Goal: Information Seeking & Learning: Find contact information

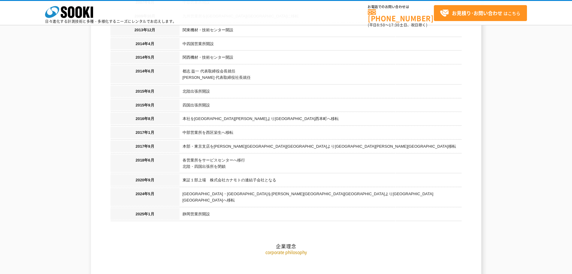
scroll to position [637, 0]
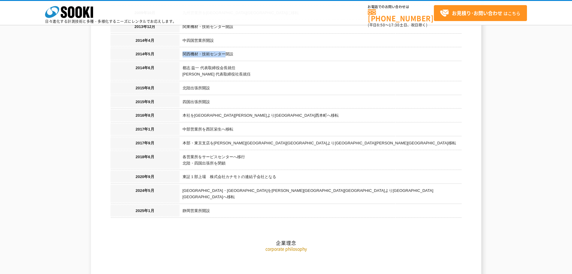
drag, startPoint x: 225, startPoint y: 48, endPoint x: 183, endPoint y: 44, distance: 42.3
click at [183, 48] on td "関西機材・技術センター開設" at bounding box center [321, 55] width 282 height 14
copy td "関西機材・技術センター"
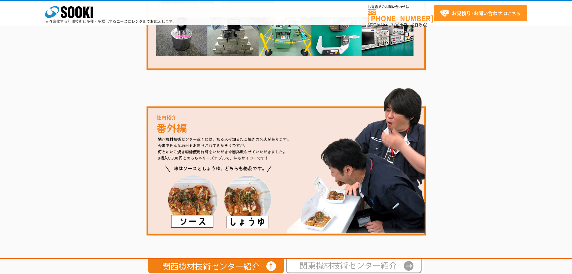
scroll to position [1038, 0]
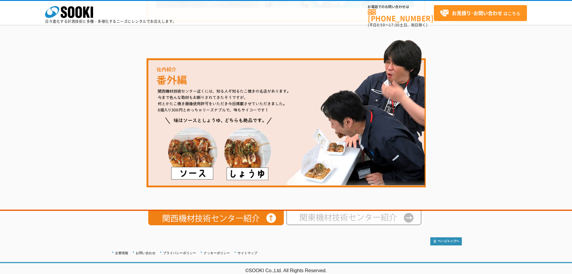
click at [360, 213] on img at bounding box center [355, 218] width 138 height 14
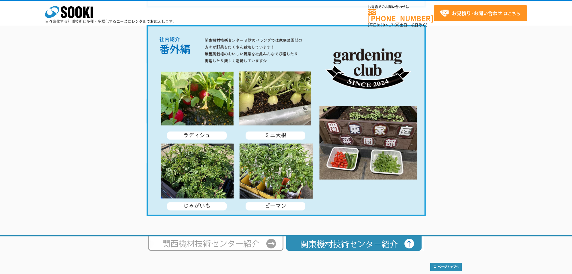
scroll to position [1149, 0]
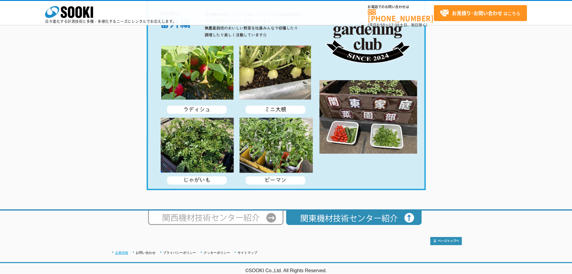
click at [120, 251] on link "企業情報" at bounding box center [121, 253] width 13 height 4
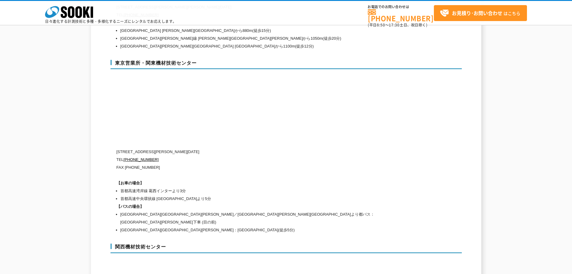
scroll to position [2501, 0]
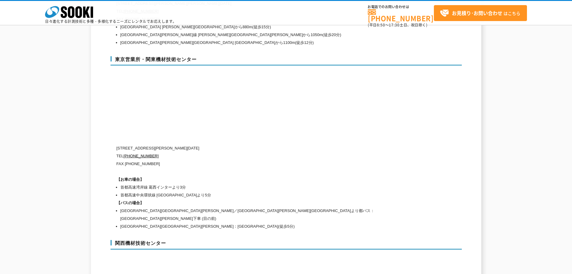
click at [277, 103] on div "東京営業所・関東機材技術センター [STREET_ADDRESS][PERSON_NAME][DATE] [PHONE_NUMBER] FAX [PHONE_…" at bounding box center [287, 142] width 352 height 184
drag, startPoint x: 156, startPoint y: 144, endPoint x: 125, endPoint y: 143, distance: 31.3
click at [125, 152] on p "TEL [PHONE_NUMBER]" at bounding box center [261, 156] width 288 height 8
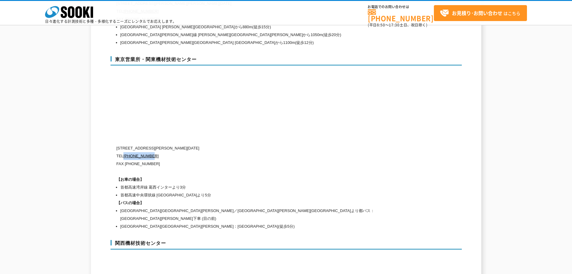
copy link "[PHONE_NUMBER]"
drag, startPoint x: 121, startPoint y: 135, endPoint x: 139, endPoint y: 135, distance: 18.0
click at [139, 144] on p "[STREET_ADDRESS][PERSON_NAME][DATE]" at bounding box center [261, 148] width 288 height 8
copy p "134-0086"
drag, startPoint x: 180, startPoint y: 136, endPoint x: 194, endPoint y: 136, distance: 14.1
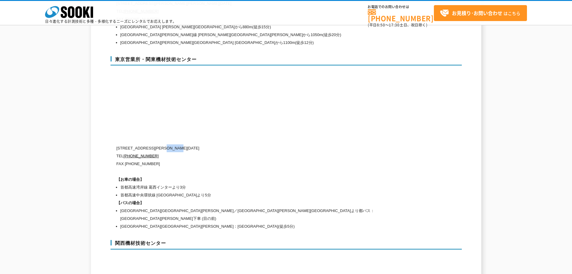
click at [194, 144] on p "[STREET_ADDRESS][PERSON_NAME][DATE]" at bounding box center [261, 148] width 288 height 8
copy p "[DATE]"
drag, startPoint x: 120, startPoint y: 134, endPoint x: 138, endPoint y: 135, distance: 18.3
click at [138, 144] on p "[STREET_ADDRESS][PERSON_NAME][DATE]" at bounding box center [261, 148] width 288 height 8
copy p "134-0086"
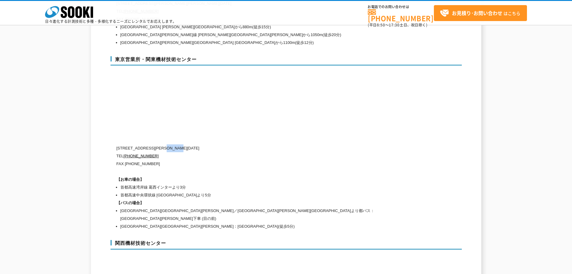
drag, startPoint x: 181, startPoint y: 135, endPoint x: 199, endPoint y: 136, distance: 18.0
click at [199, 144] on p "[STREET_ADDRESS][PERSON_NAME][DATE]" at bounding box center [261, 148] width 288 height 8
copy p "[DATE]"
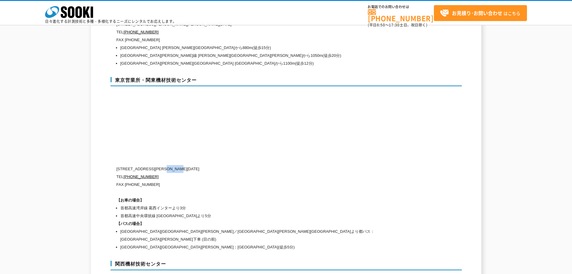
scroll to position [2471, 0]
